Goal: Task Accomplishment & Management: Complete application form

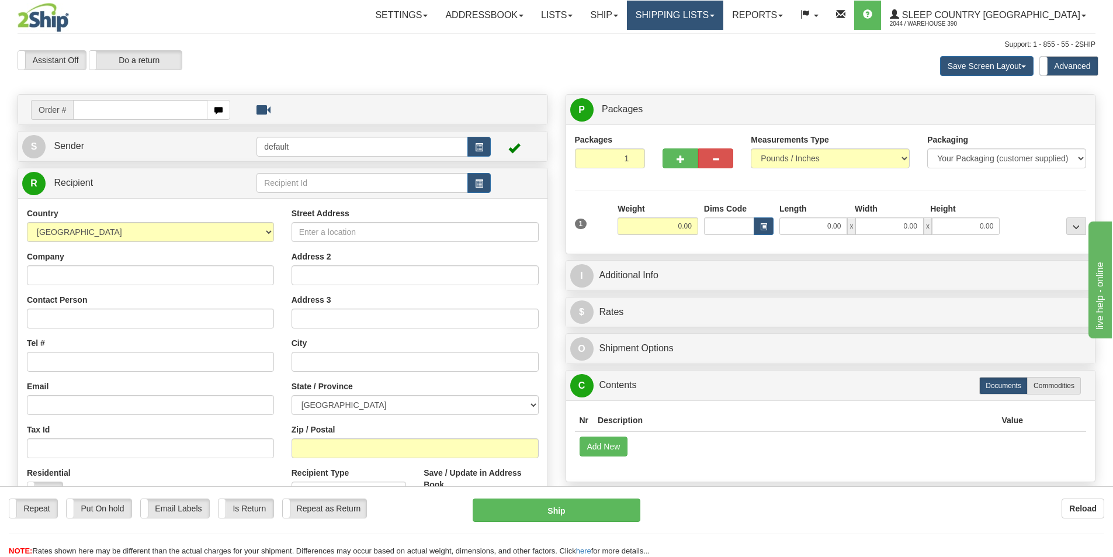
drag, startPoint x: 718, startPoint y: 19, endPoint x: 723, endPoint y: 32, distance: 13.7
click at [718, 18] on link "Shipping lists" at bounding box center [675, 15] width 96 height 29
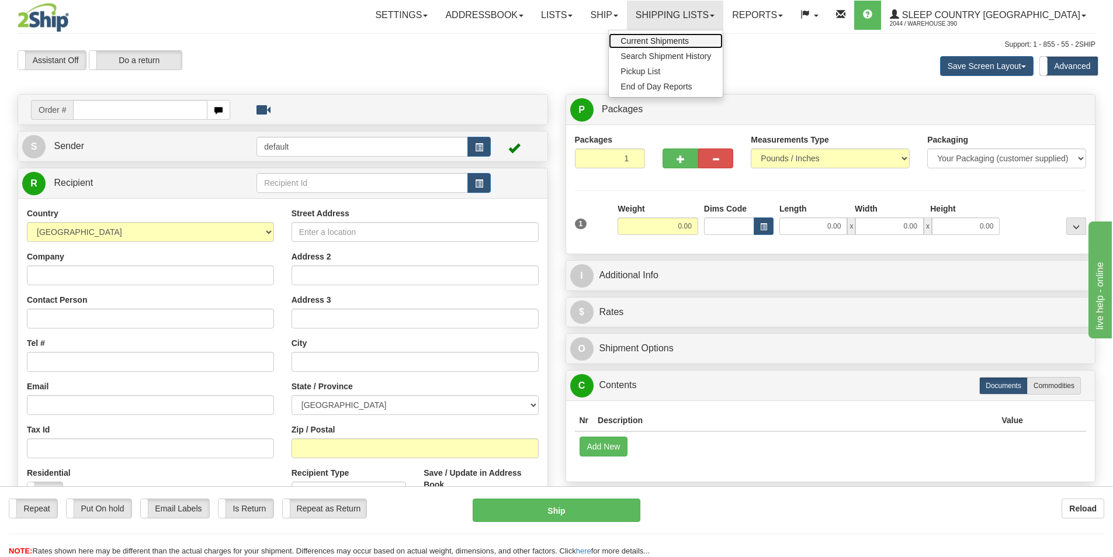
click at [689, 41] on span "Current Shipments" at bounding box center [654, 40] width 68 height 9
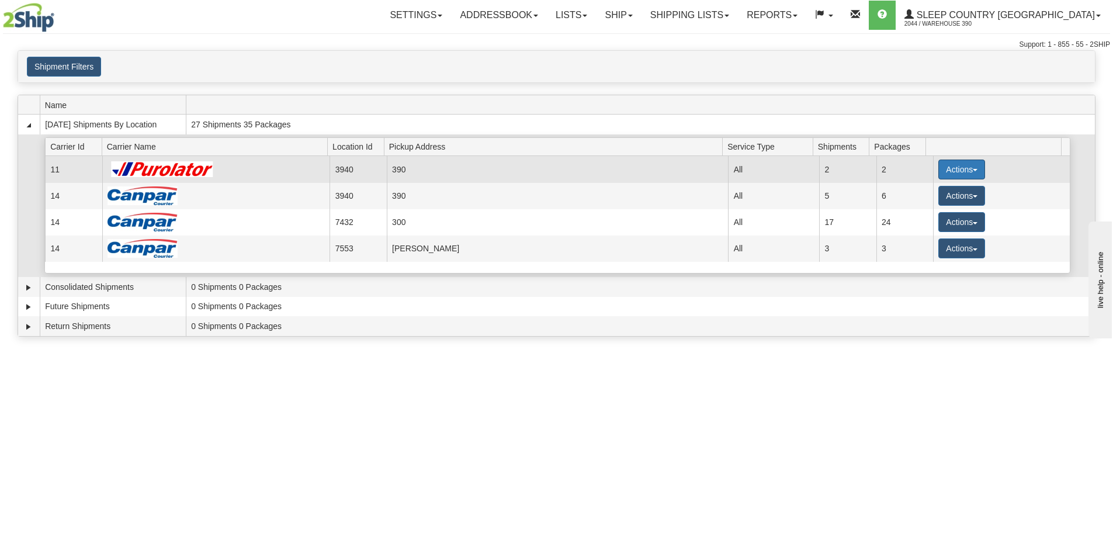
click at [973, 171] on button "Actions" at bounding box center [961, 169] width 47 height 20
click at [928, 225] on span "Pickup" at bounding box center [917, 221] width 31 height 8
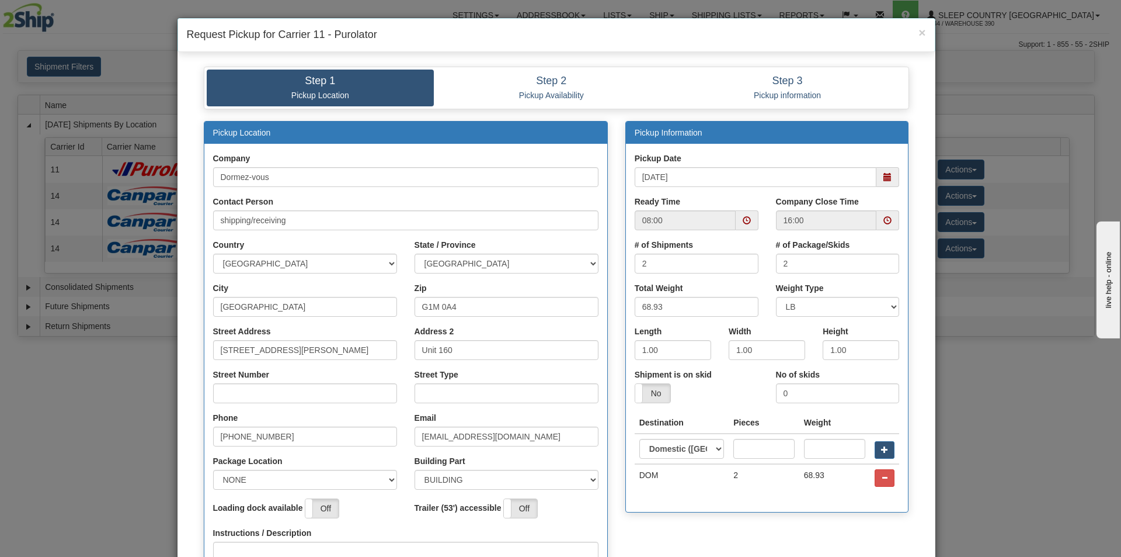
click at [884, 223] on span at bounding box center [888, 220] width 8 height 8
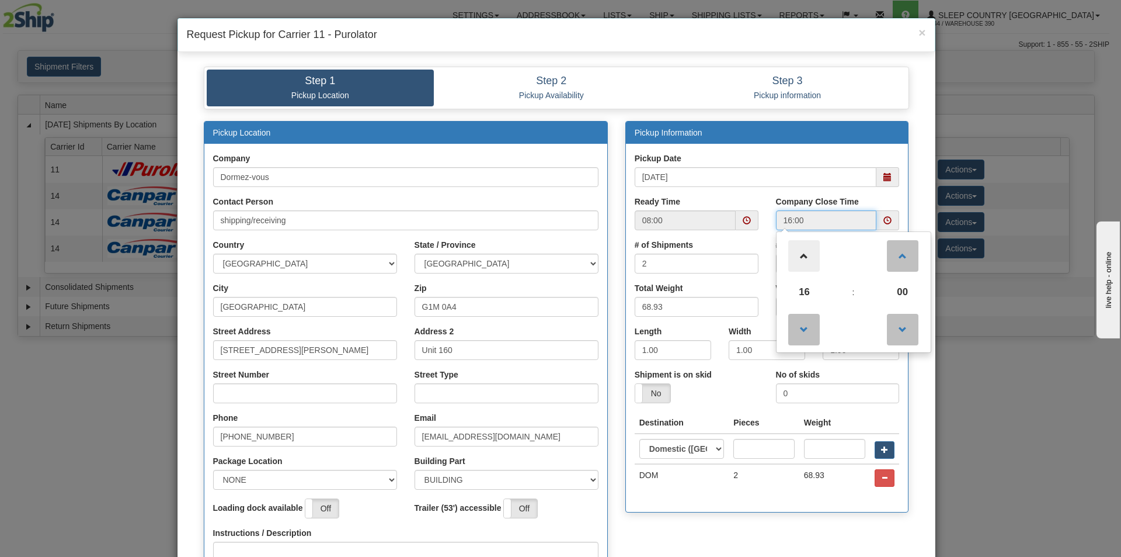
click at [804, 266] on span at bounding box center [805, 256] width 32 height 32
click at [804, 263] on span at bounding box center [805, 256] width 32 height 32
type input "18:00"
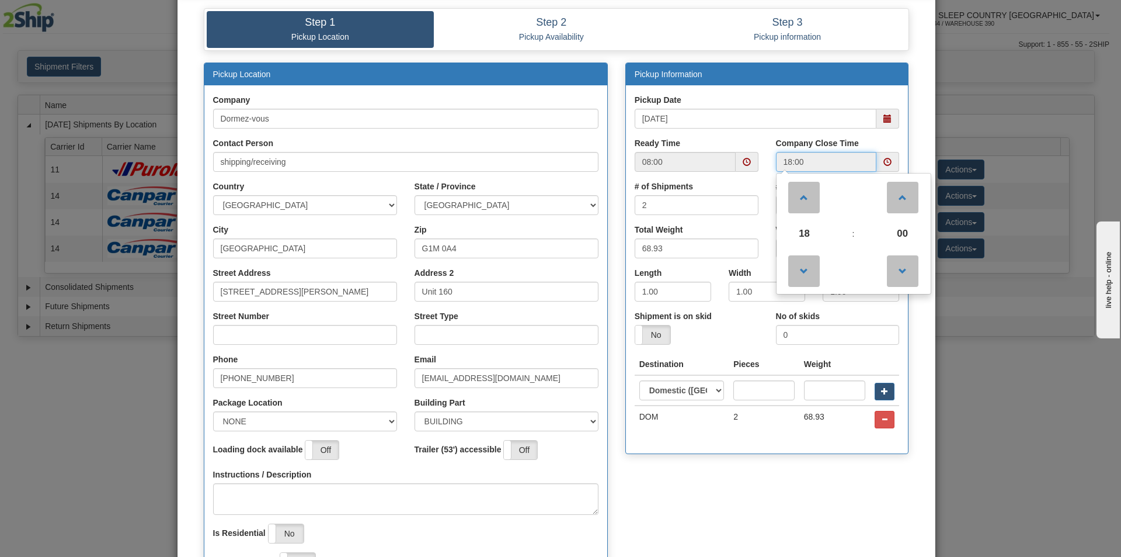
scroll to position [117, 0]
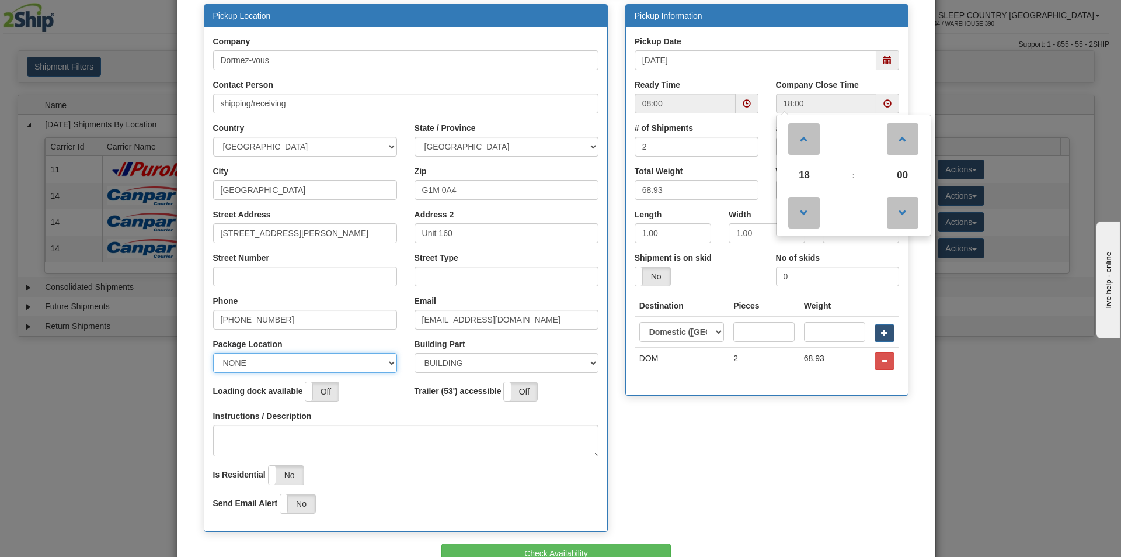
click at [390, 360] on select "NONE FRONT REAR SIDE" at bounding box center [305, 363] width 184 height 20
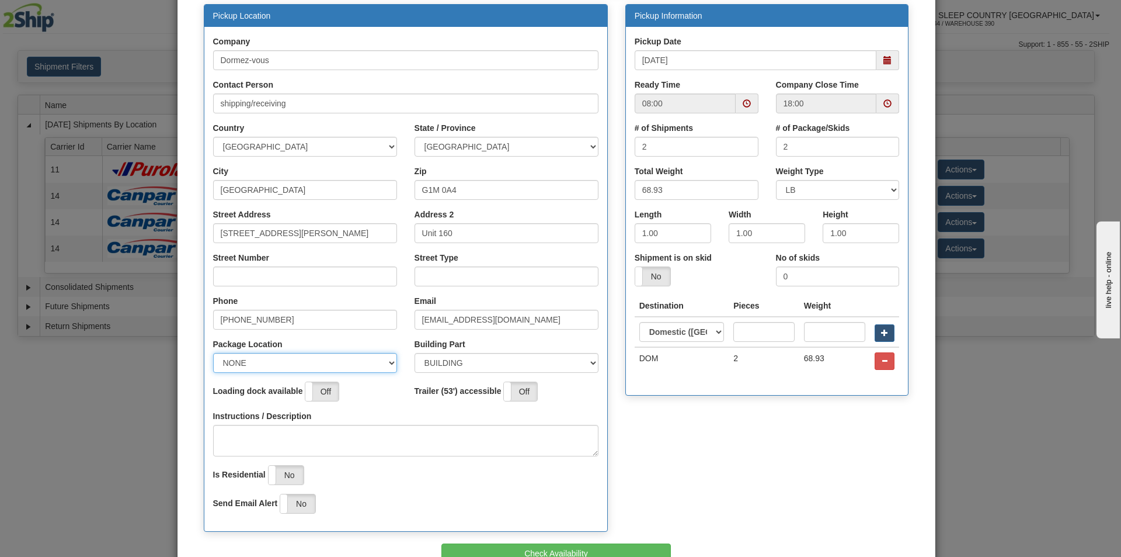
select select "2"
click at [213, 353] on select "NONE FRONT REAR SIDE" at bounding box center [305, 363] width 184 height 20
click at [260, 279] on input "Street Number" at bounding box center [305, 276] width 184 height 20
type input "210"
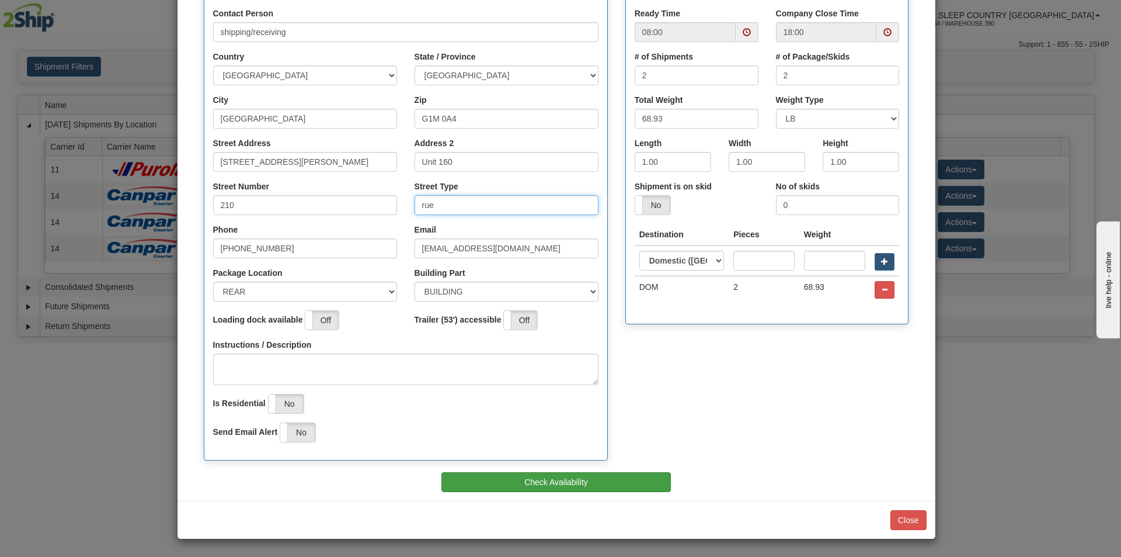
type input "rue"
click at [591, 485] on button "Check Availability" at bounding box center [557, 482] width 230 height 20
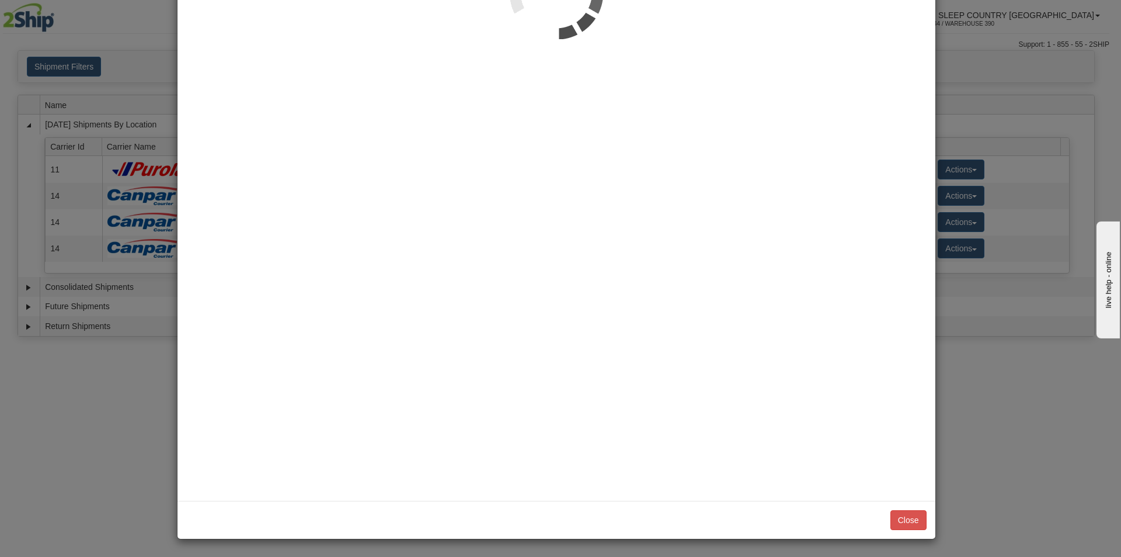
scroll to position [0, 0]
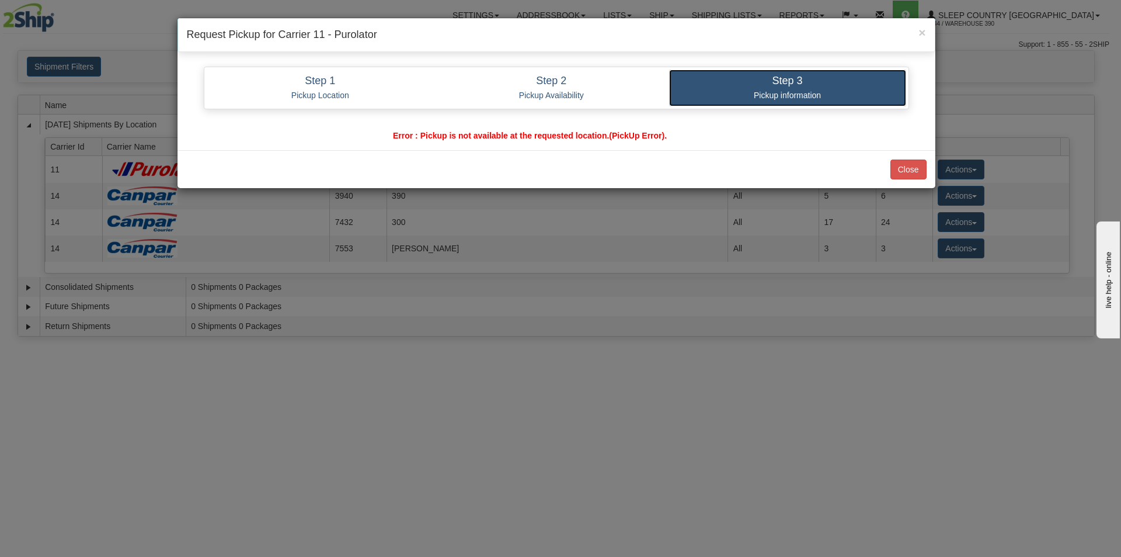
click at [784, 91] on p "Pickup information" at bounding box center [788, 95] width 220 height 11
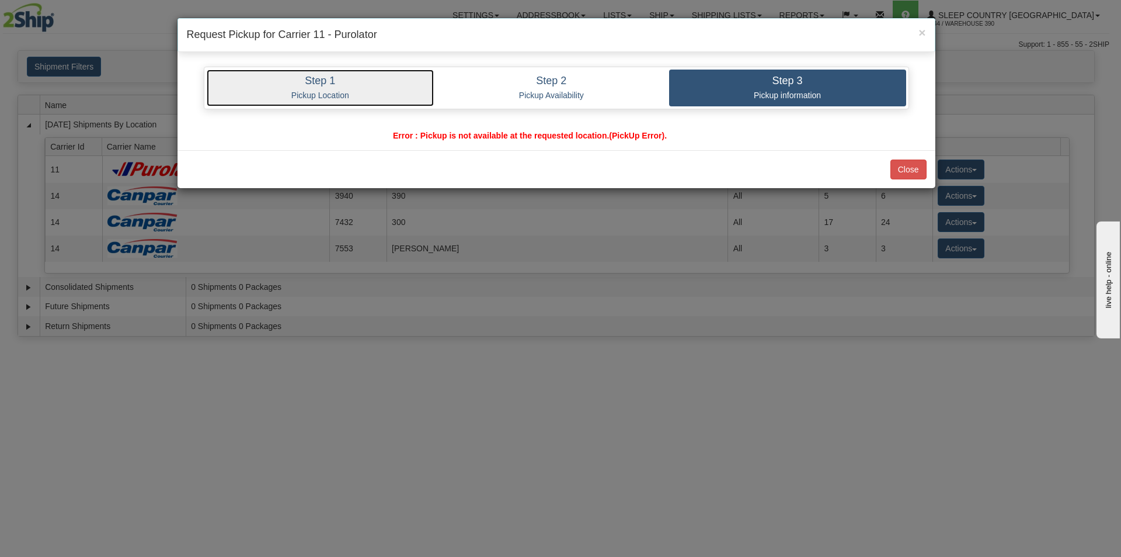
click at [307, 92] on p "Pickup Location" at bounding box center [321, 95] width 210 height 11
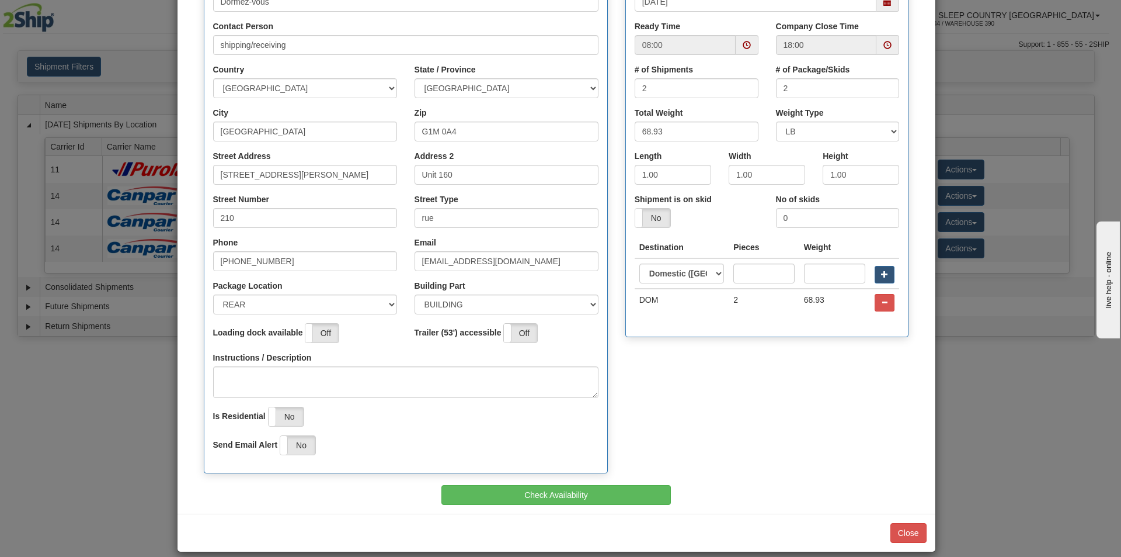
scroll to position [188, 0]
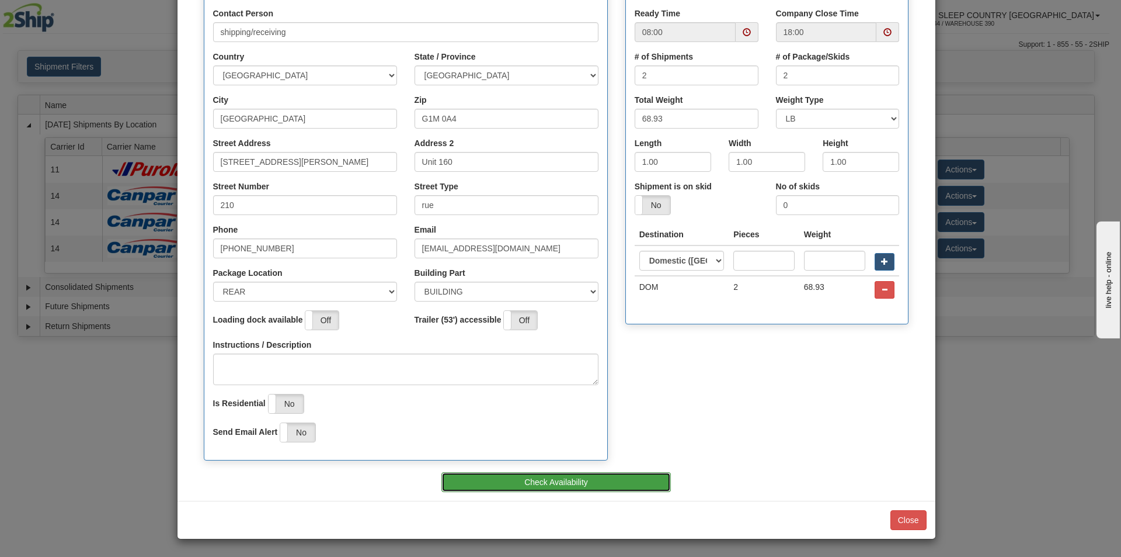
click at [574, 479] on button "Check Availability" at bounding box center [557, 482] width 230 height 20
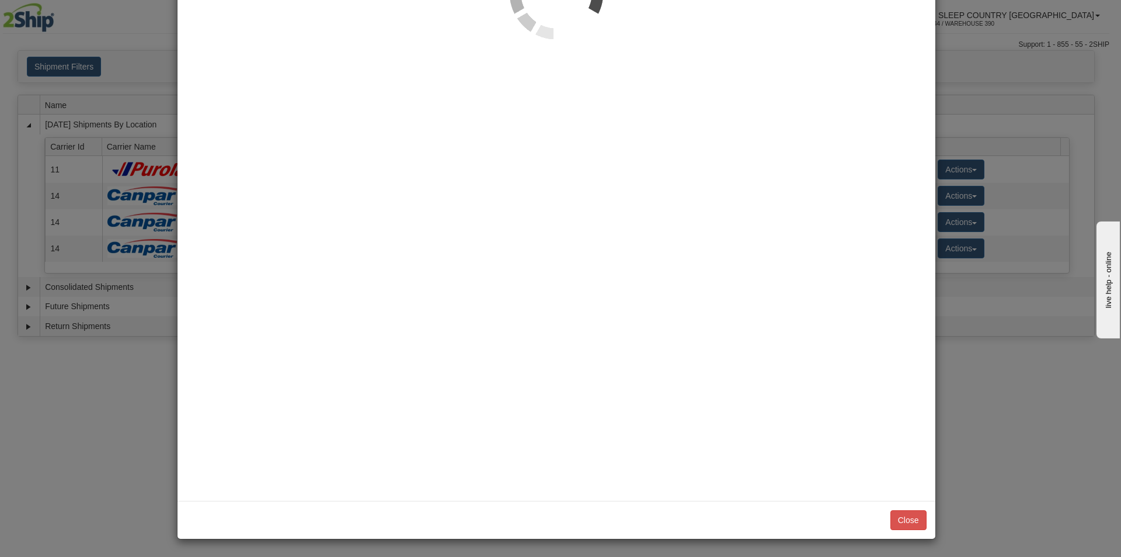
scroll to position [0, 0]
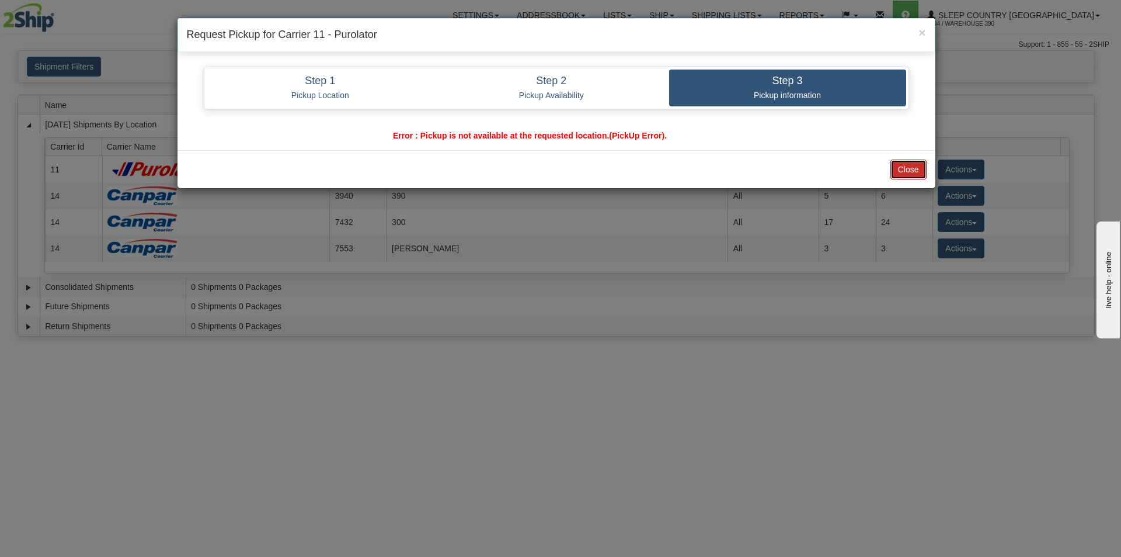
click at [906, 172] on button "Close" at bounding box center [909, 169] width 36 height 20
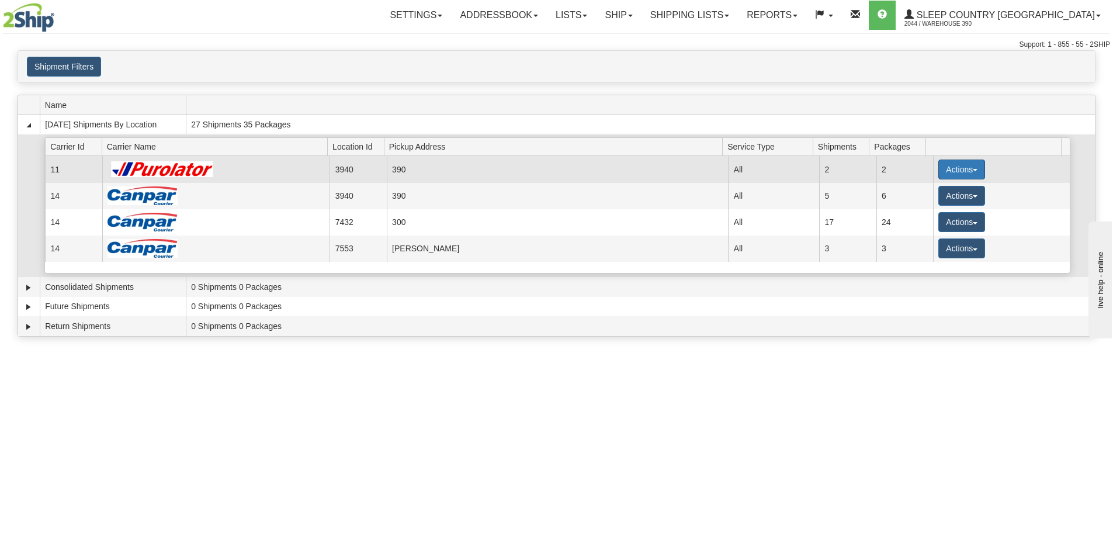
click at [971, 167] on button "Actions" at bounding box center [961, 169] width 47 height 20
click at [921, 220] on span "Pickup" at bounding box center [917, 221] width 31 height 8
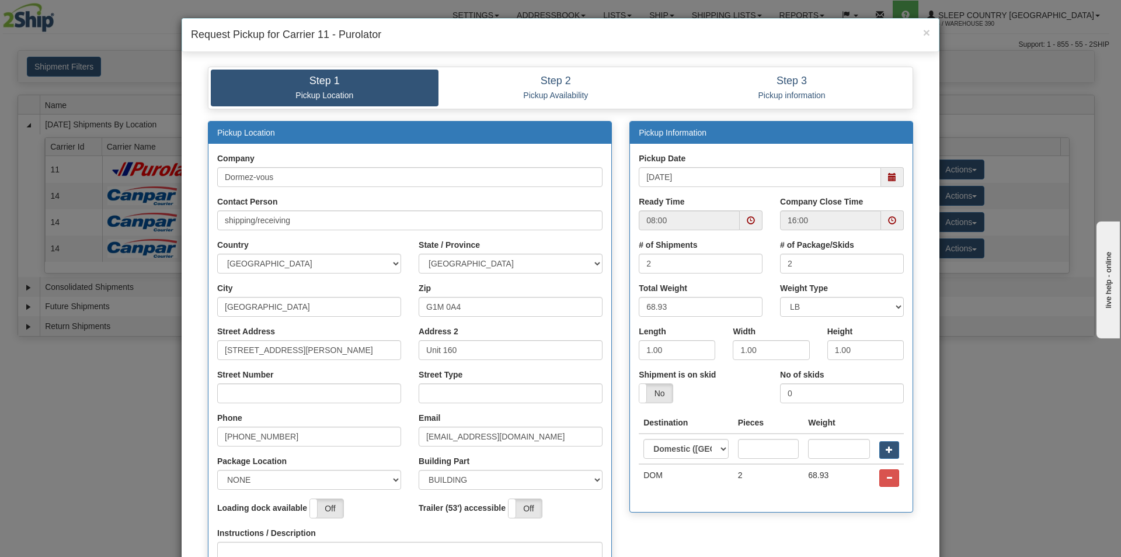
click at [888, 179] on span at bounding box center [892, 177] width 8 height 8
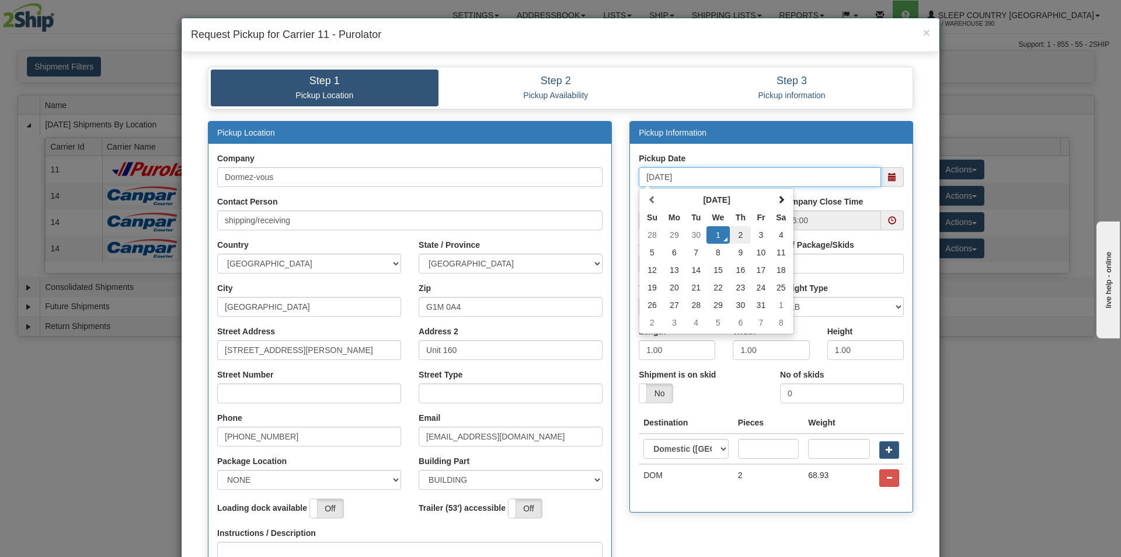
click at [735, 235] on td "2" at bounding box center [740, 235] width 21 height 18
type input "10/02/2025"
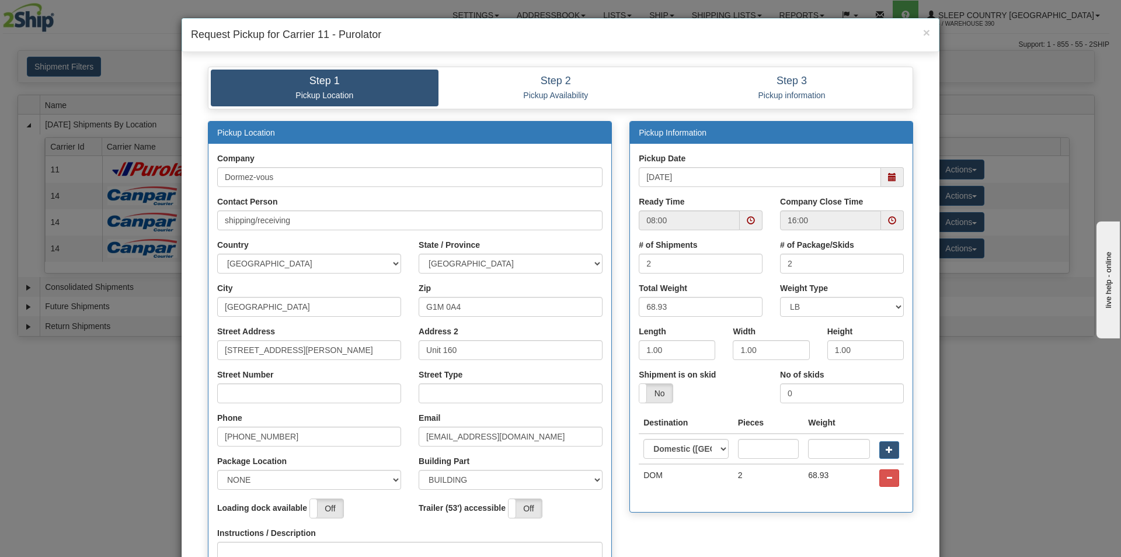
click at [888, 220] on span at bounding box center [892, 220] width 8 height 8
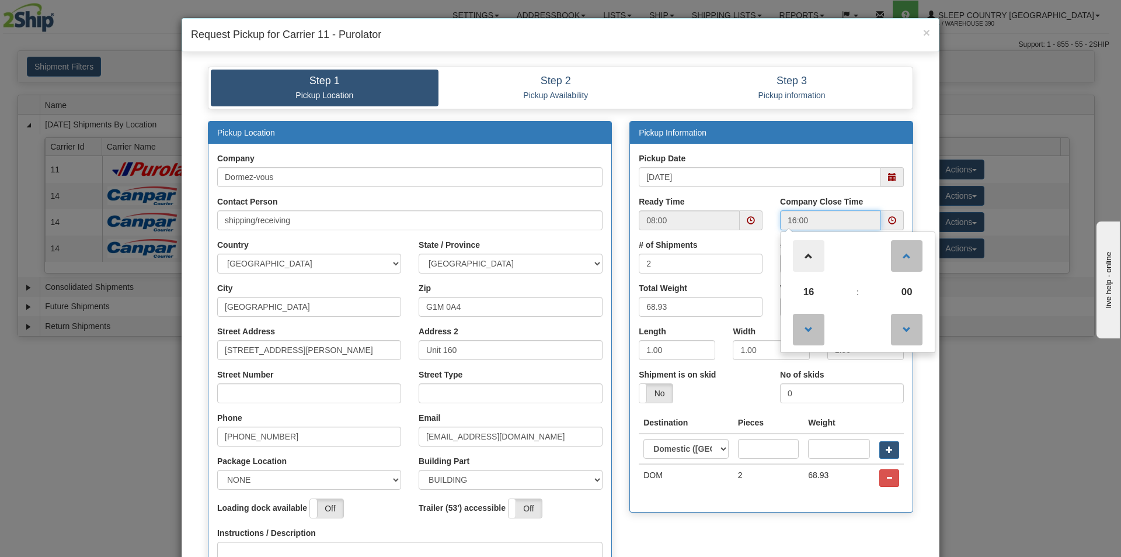
click at [801, 263] on span at bounding box center [809, 256] width 32 height 32
type input "18:00"
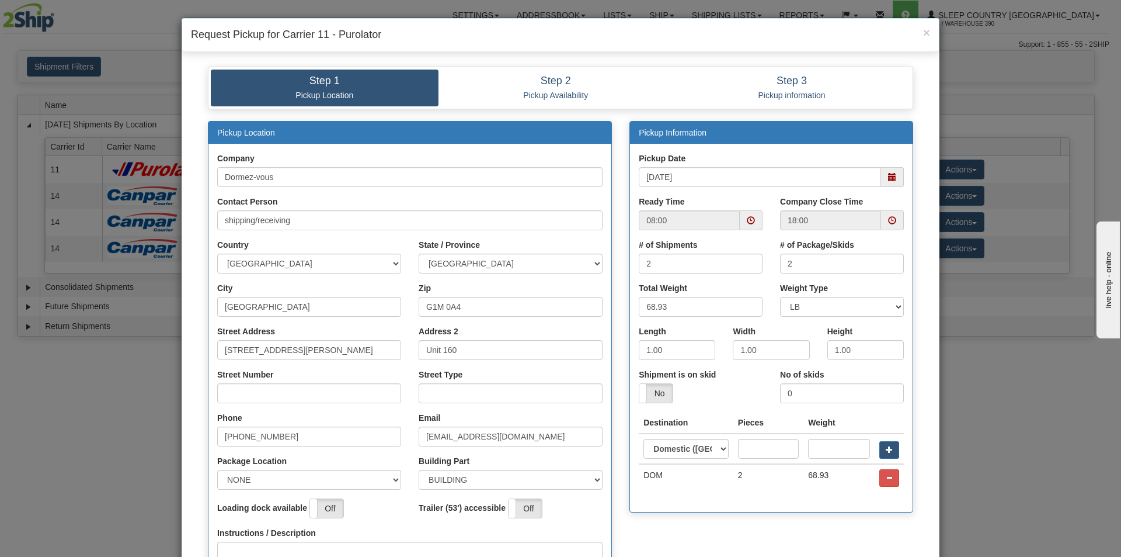
click at [717, 525] on div "Pickup Location Company Dormez-vous Contact Person shipping/receiving Country A…" at bounding box center [560, 391] width 723 height 540
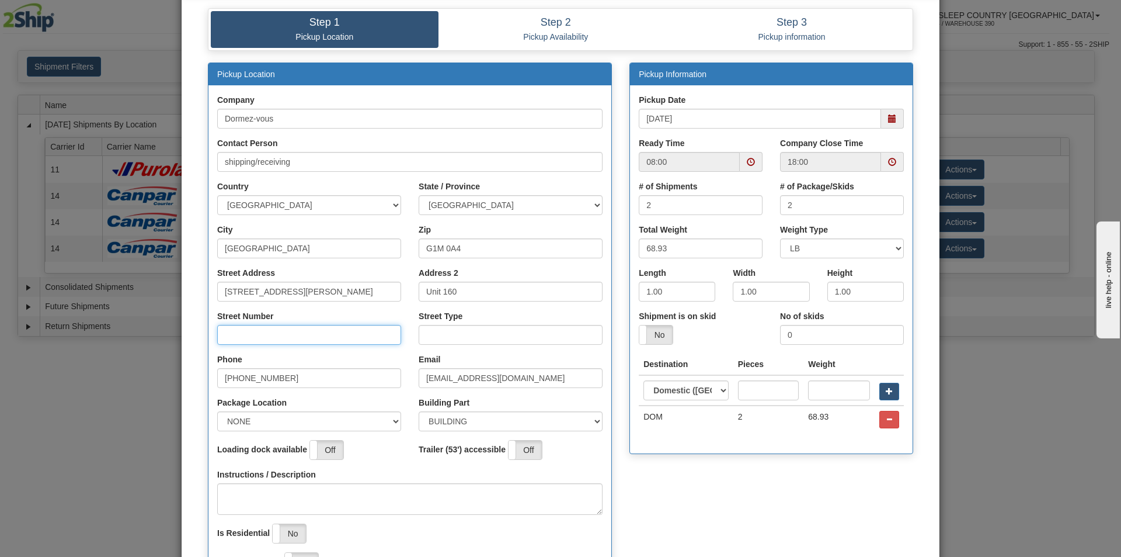
click at [254, 335] on input "Street Number" at bounding box center [309, 335] width 184 height 20
type input "210"
click at [432, 331] on input "Street Type" at bounding box center [511, 335] width 184 height 20
type input "rue"
click at [322, 414] on select "NONE FRONT REAR SIDE" at bounding box center [309, 421] width 184 height 20
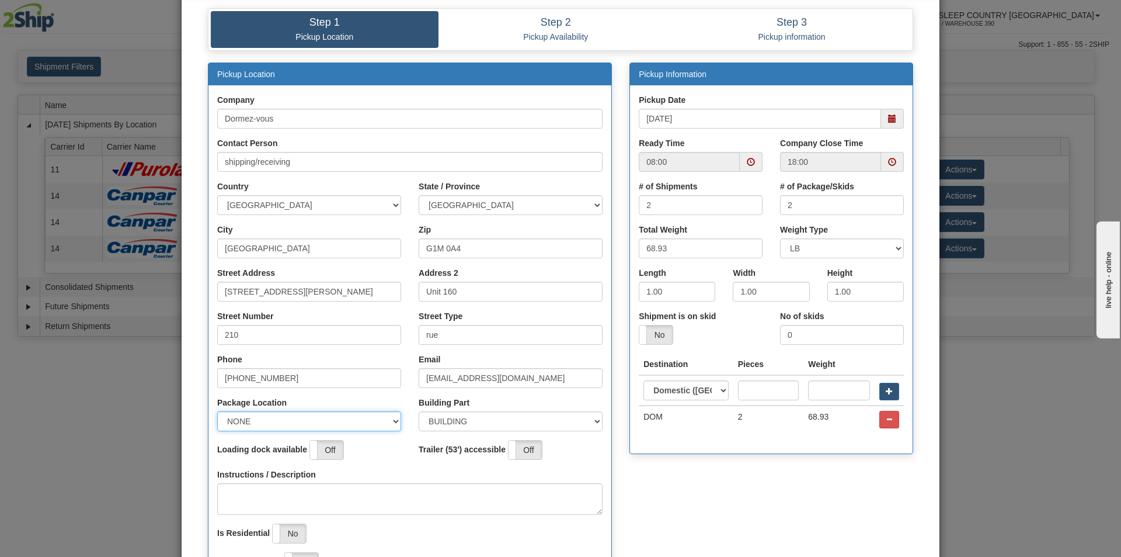
select select "2"
click at [217, 411] on select "NONE FRONT REAR SIDE" at bounding box center [309, 421] width 184 height 20
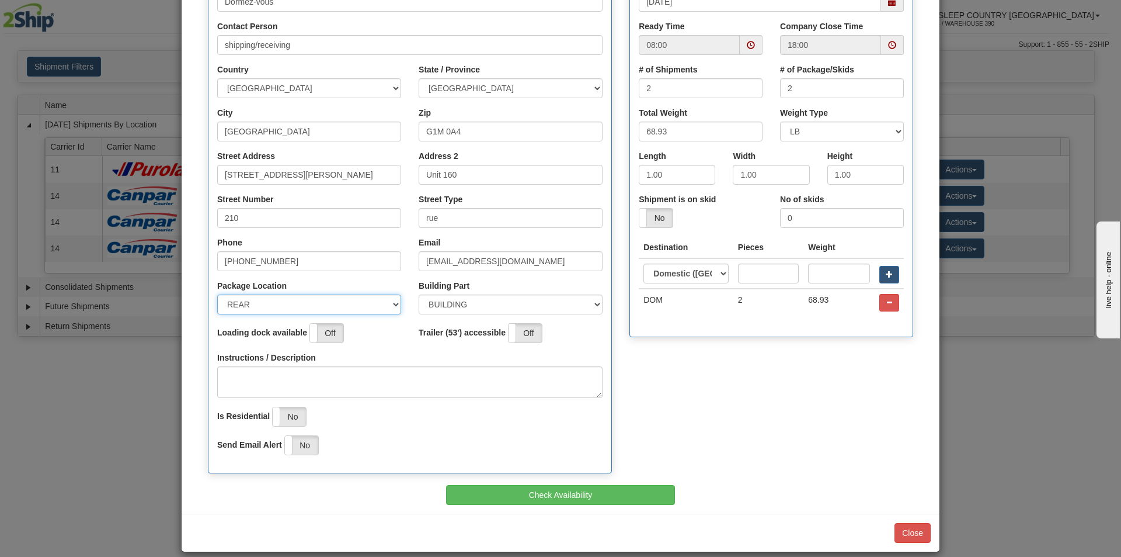
scroll to position [188, 0]
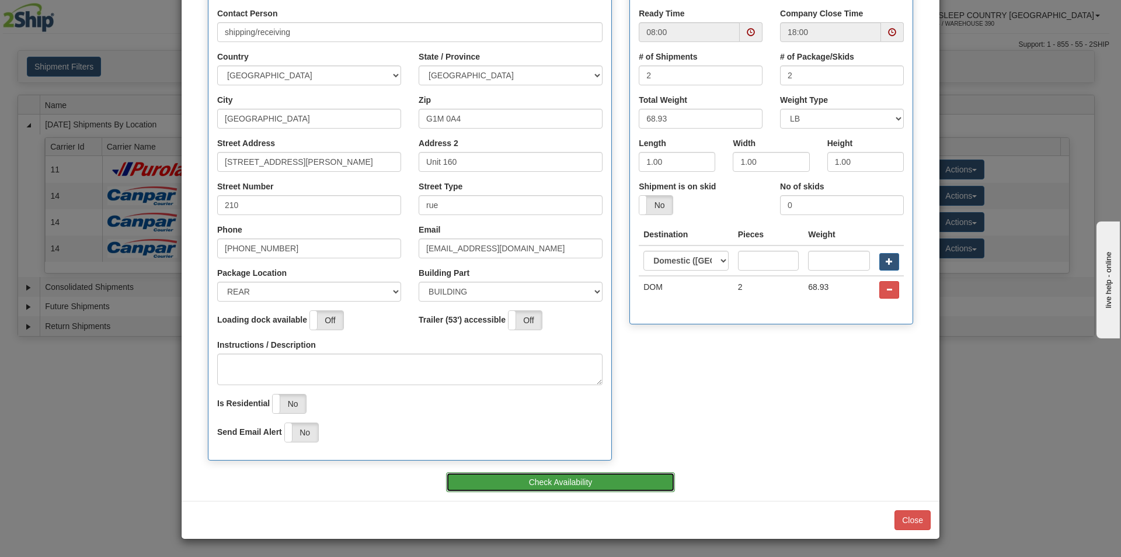
click at [534, 477] on button "Check Availability" at bounding box center [561, 482] width 230 height 20
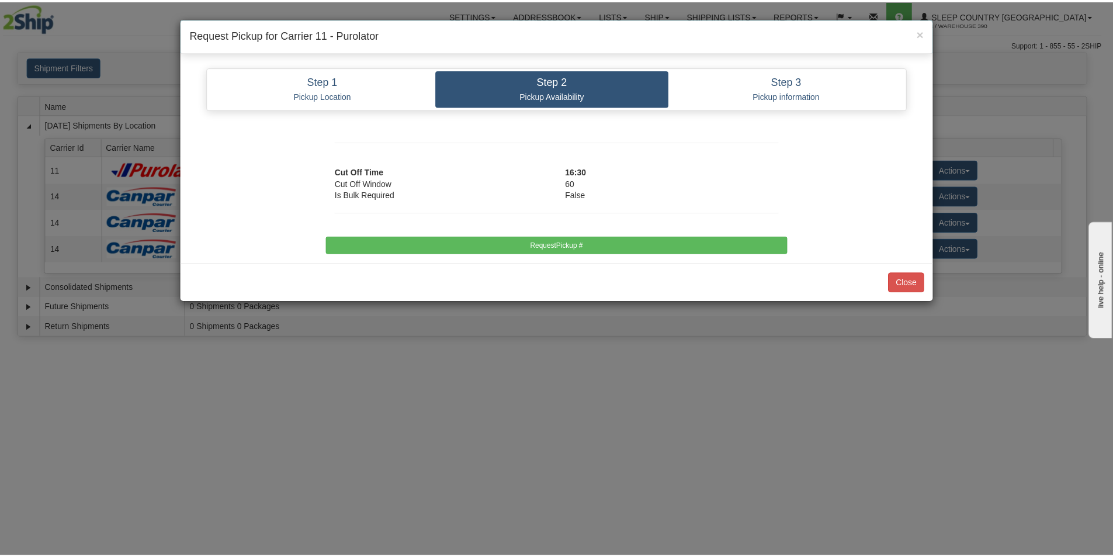
scroll to position [0, 0]
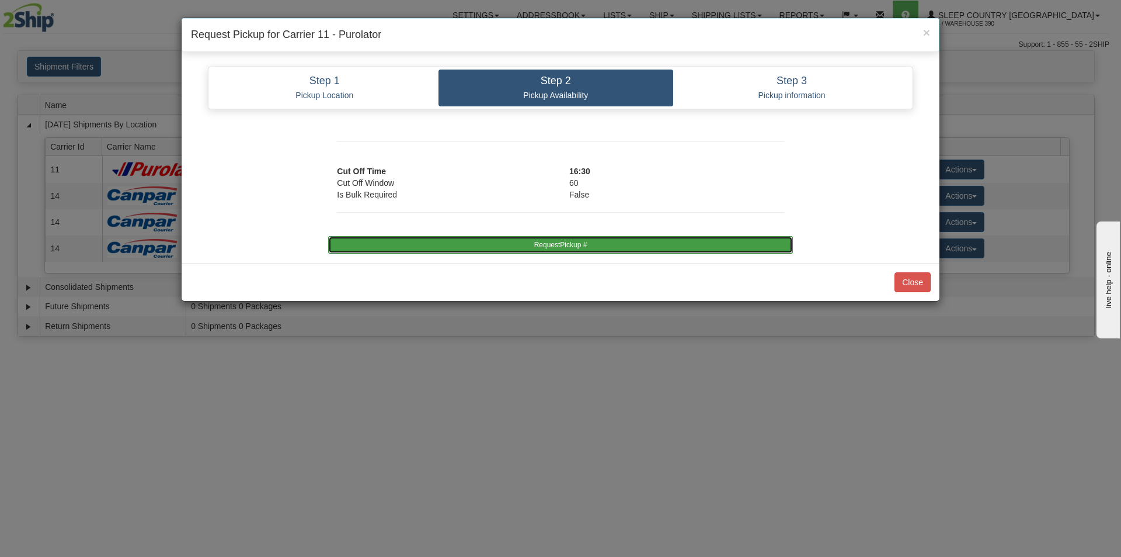
click at [552, 247] on button "RequestPickup #" at bounding box center [560, 245] width 464 height 18
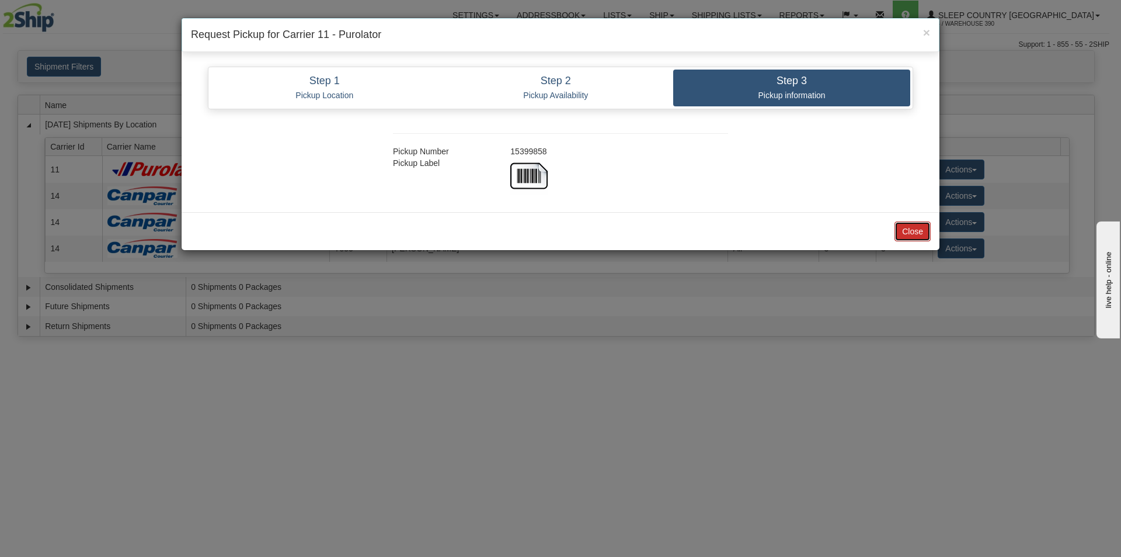
click at [906, 232] on button "Close" at bounding box center [913, 231] width 36 height 20
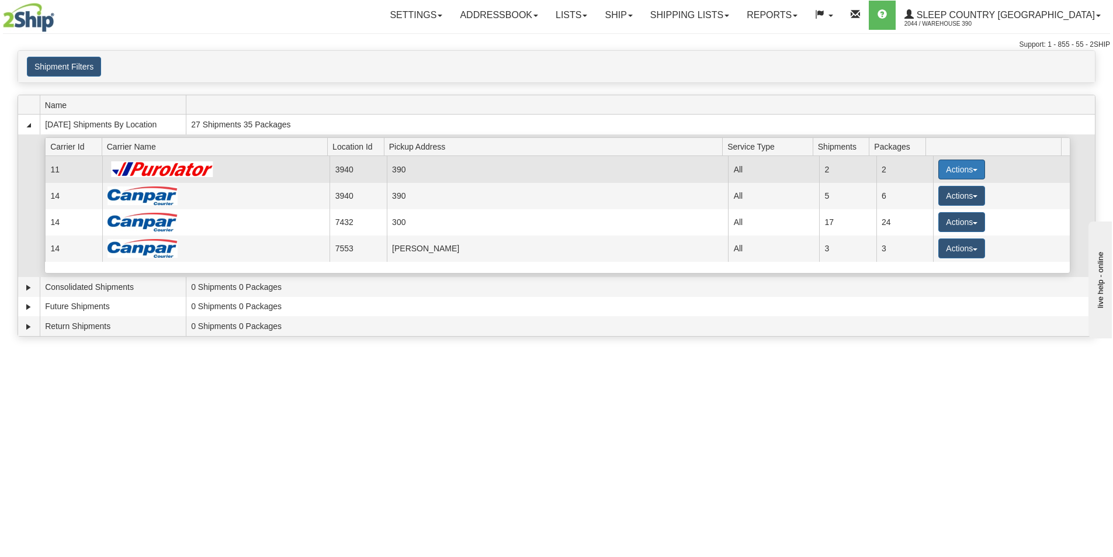
click at [971, 172] on button "Actions" at bounding box center [961, 169] width 47 height 20
click at [929, 204] on span "Close" at bounding box center [915, 206] width 27 height 8
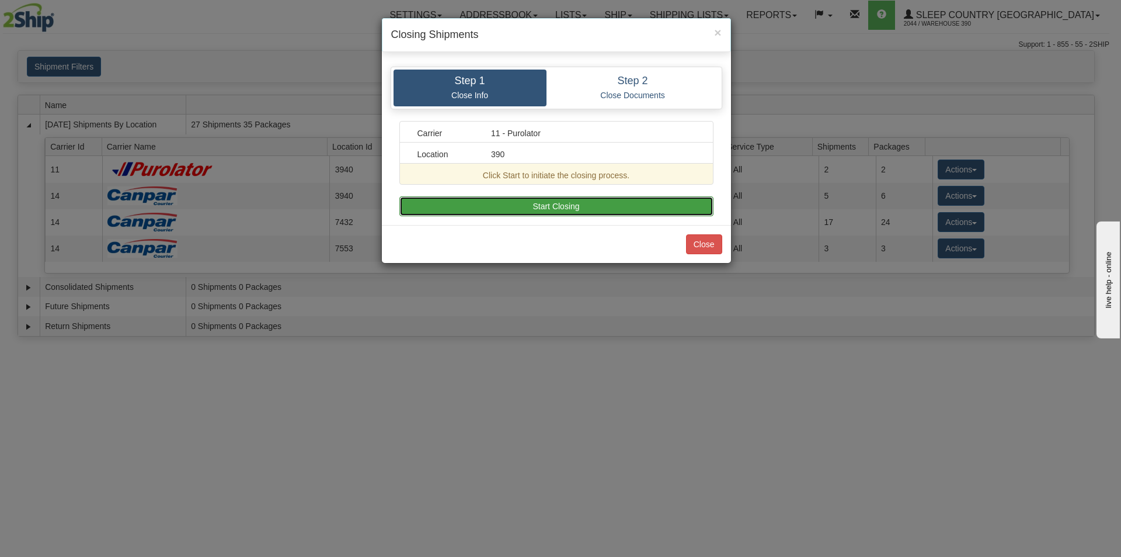
click at [586, 196] on button "Start Closing" at bounding box center [557, 206] width 314 height 20
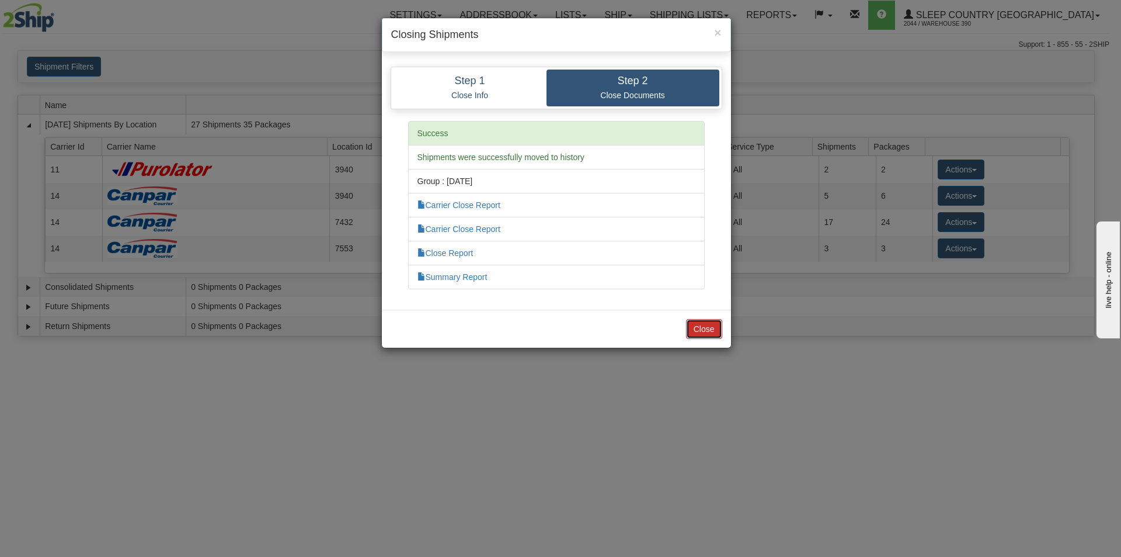
click at [697, 330] on button "Close" at bounding box center [704, 329] width 36 height 20
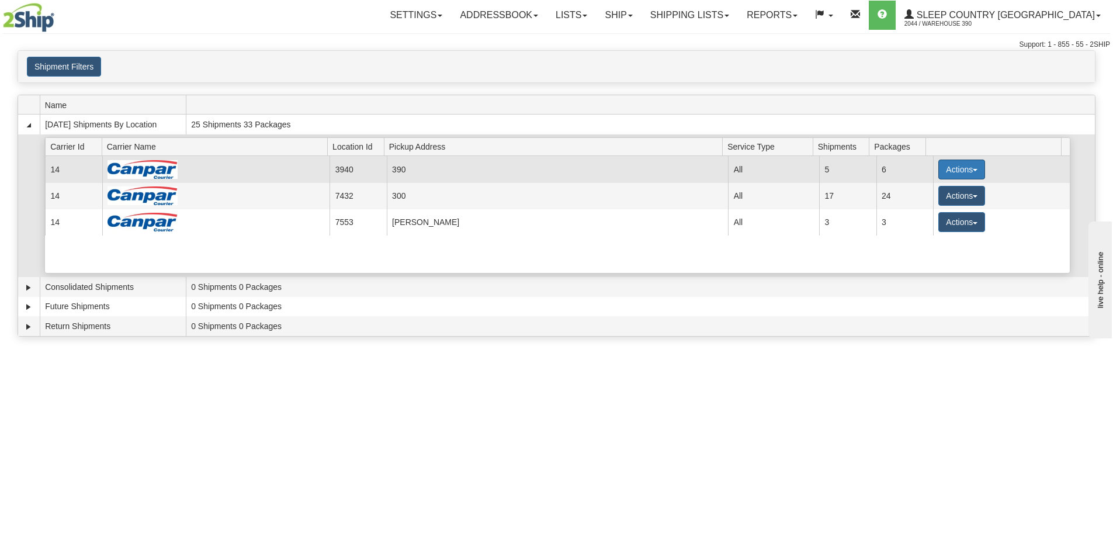
click at [971, 168] on button "Actions" at bounding box center [961, 169] width 47 height 20
click at [937, 209] on link "Close" at bounding box center [937, 206] width 93 height 15
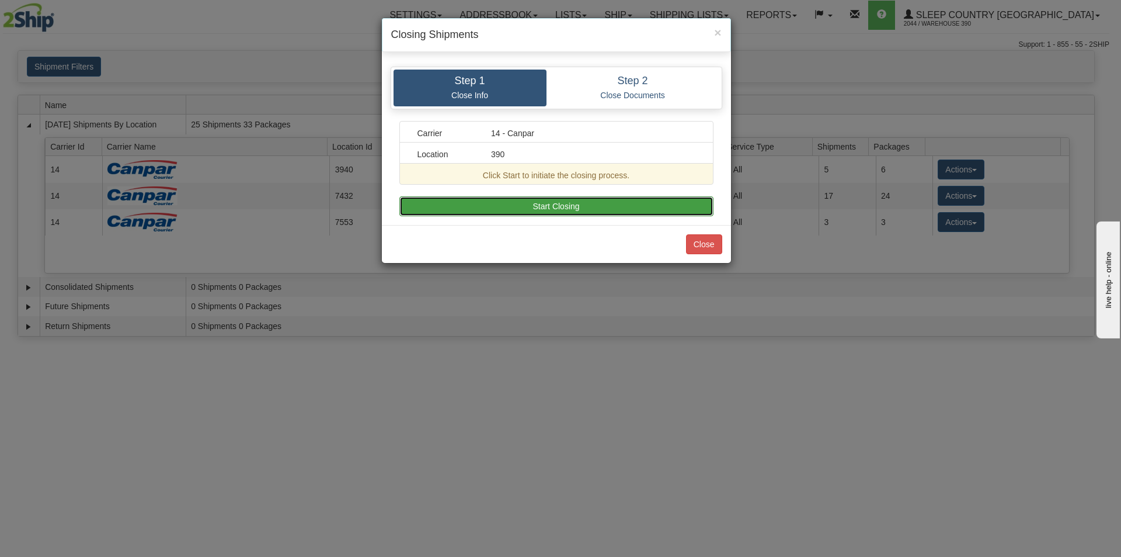
click at [626, 200] on button "Start Closing" at bounding box center [557, 206] width 314 height 20
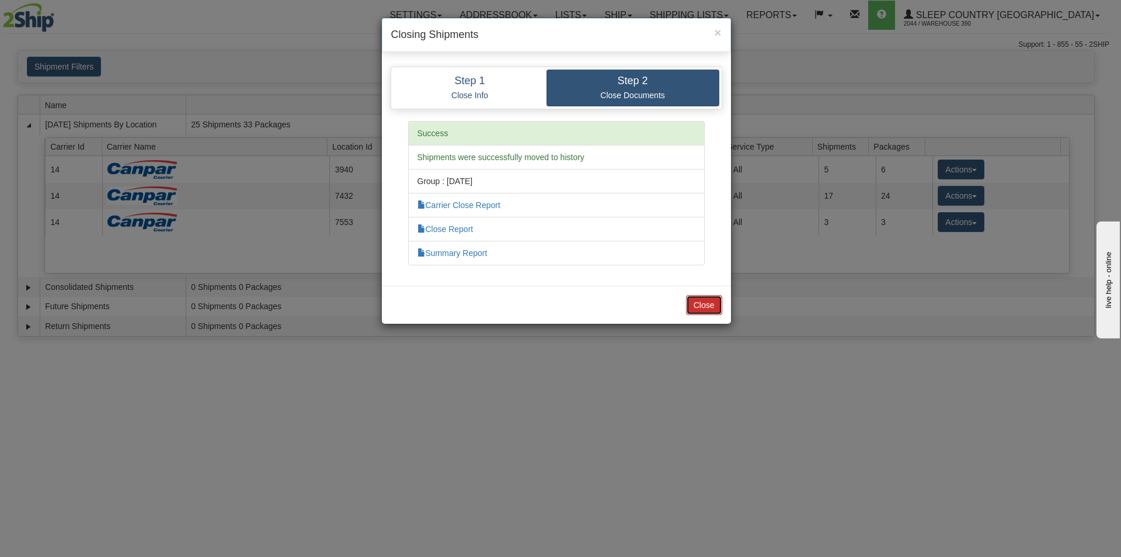
click at [711, 297] on button "Close" at bounding box center [704, 305] width 36 height 20
